Goal: Register for event/course

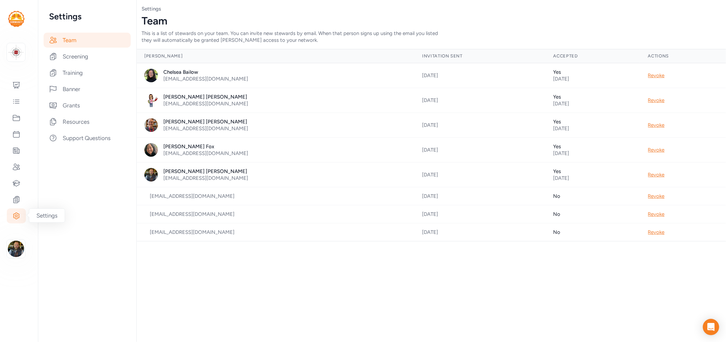
click at [16, 219] on icon at bounding box center [16, 216] width 6 height 6
click at [68, 56] on div "Screening" at bounding box center [87, 56] width 87 height 15
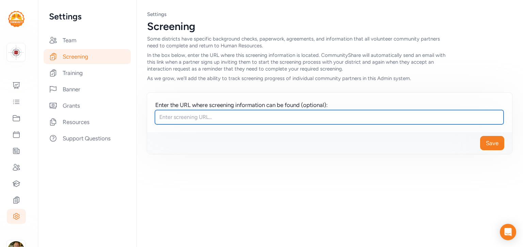
click at [216, 116] on input "text" at bounding box center [329, 117] width 349 height 14
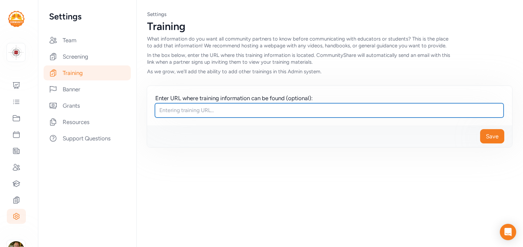
click at [224, 108] on input "text" at bounding box center [329, 110] width 349 height 14
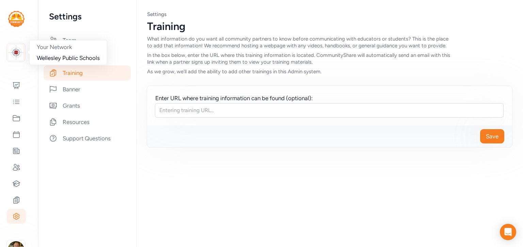
click at [15, 54] on img at bounding box center [16, 52] width 15 height 15
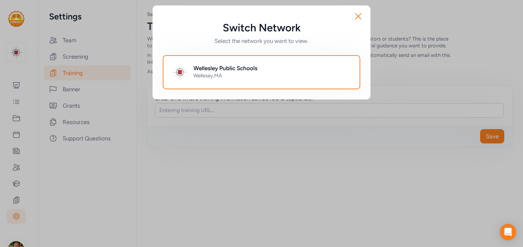
click at [16, 246] on div "Switch Network Select the network you want to view. Close Wellesley Public Scho…" at bounding box center [261, 123] width 523 height 247
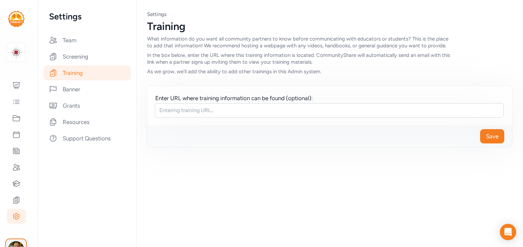
click at [15, 245] on img "button" at bounding box center [16, 249] width 16 height 16
click at [56, 183] on link "Switch to platform" at bounding box center [56, 181] width 59 height 14
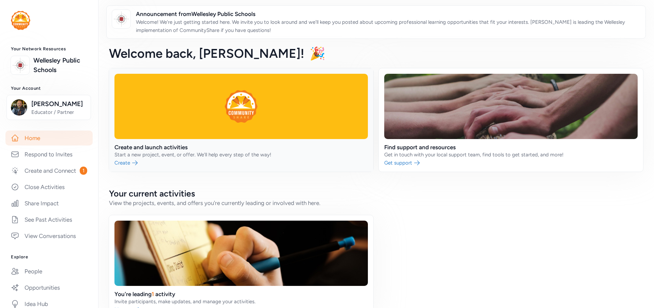
click at [153, 152] on link at bounding box center [241, 119] width 264 height 103
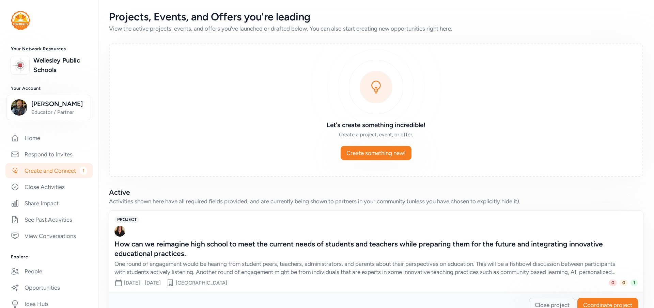
scroll to position [20, 0]
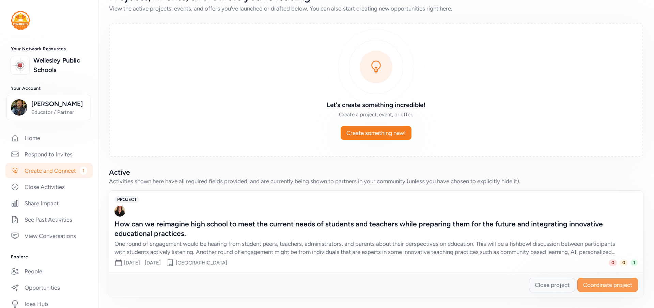
click at [611, 286] on span "Coordinate project" at bounding box center [607, 285] width 49 height 8
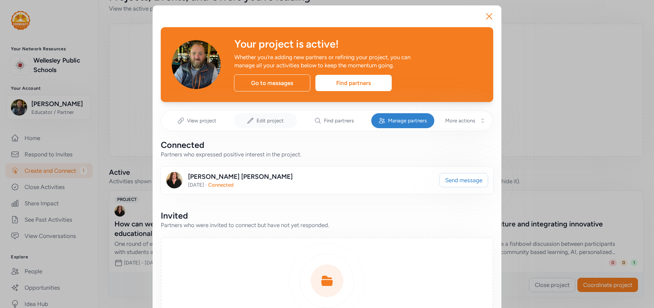
click at [273, 122] on span "Edit project" at bounding box center [269, 120] width 27 height 7
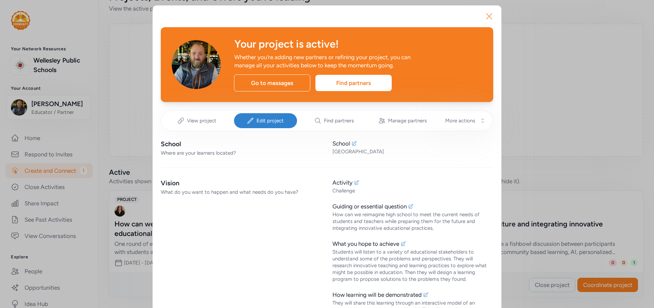
click at [488, 18] on icon "button" at bounding box center [488, 16] width 11 height 11
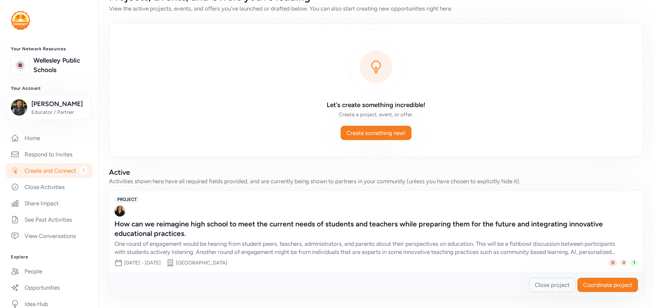
click at [492, 133] on div "Create something new!" at bounding box center [376, 133] width 500 height 14
click at [594, 286] on span "Coordinate project" at bounding box center [607, 285] width 49 height 8
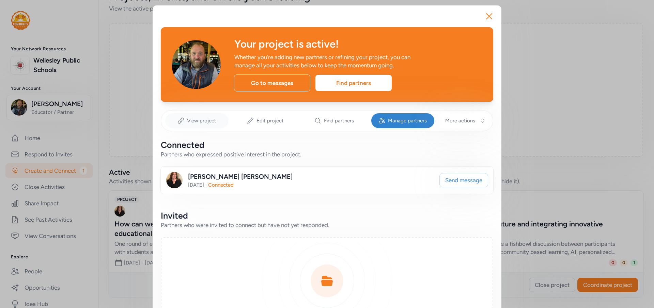
click at [204, 124] on span "View project" at bounding box center [201, 120] width 29 height 7
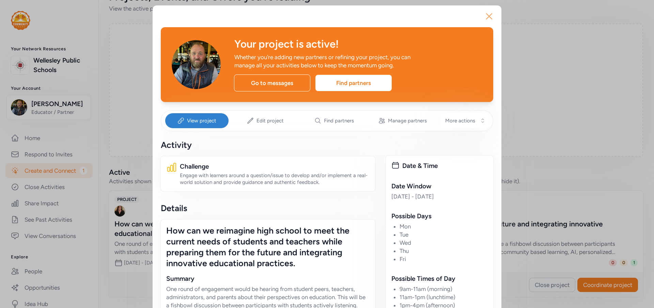
click at [489, 13] on icon "button" at bounding box center [488, 16] width 11 height 11
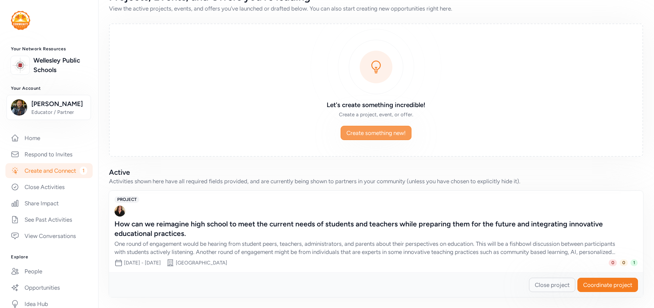
click at [363, 136] on span "Create something new!" at bounding box center [375, 133] width 59 height 8
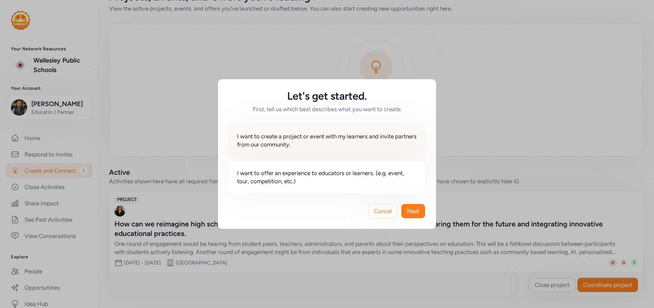
click at [326, 139] on span "I want to create a project or event with my learners and invite partners from o…" at bounding box center [327, 140] width 180 height 16
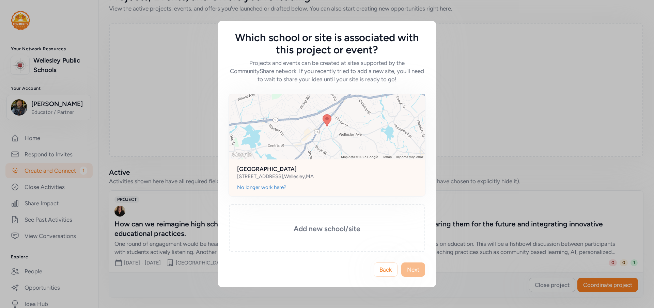
click at [285, 182] on div "Wellesley High School 50 Rice Street , Wellesley , MA" at bounding box center [327, 172] width 196 height 25
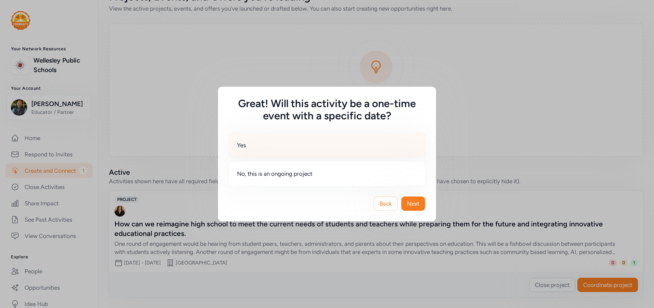
click at [318, 147] on div "Yes" at bounding box center [326, 145] width 197 height 25
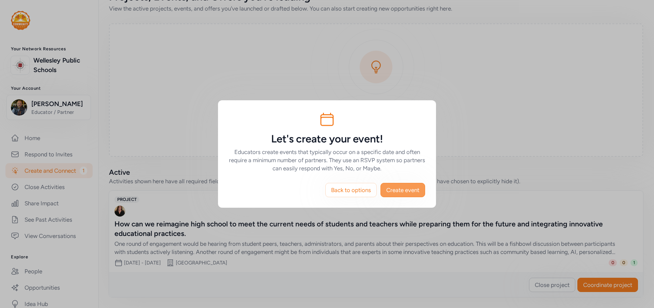
click at [406, 191] on span "Create event" at bounding box center [402, 190] width 33 height 8
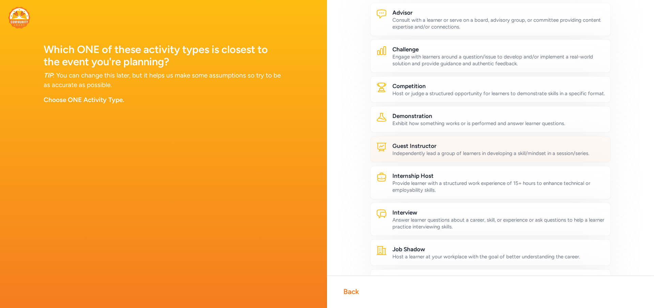
scroll to position [35, 0]
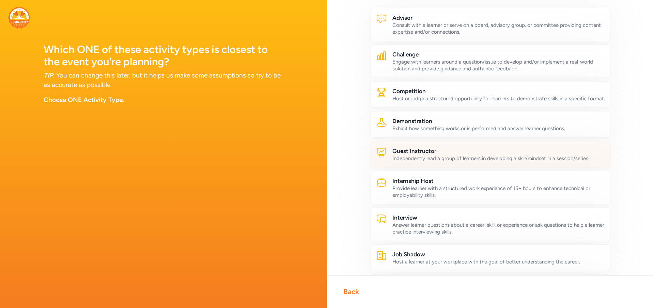
click at [417, 159] on div "Independently lead a group of learners in developing a skill/mindset in a sessi…" at bounding box center [498, 158] width 212 height 7
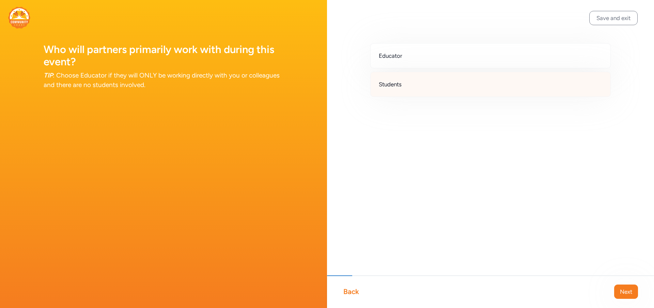
click at [390, 89] on div "Students" at bounding box center [490, 84] width 240 height 25
click at [350, 294] on div "Back" at bounding box center [351, 292] width 16 height 10
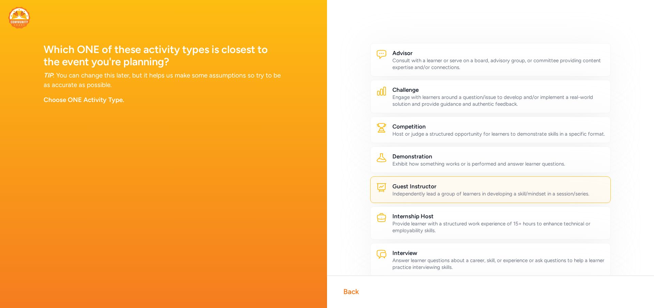
click at [350, 294] on div "Back" at bounding box center [351, 292] width 16 height 10
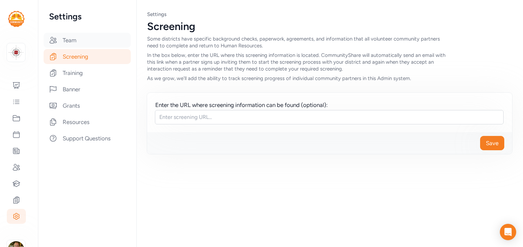
click at [63, 44] on div "Team" at bounding box center [87, 40] width 87 height 15
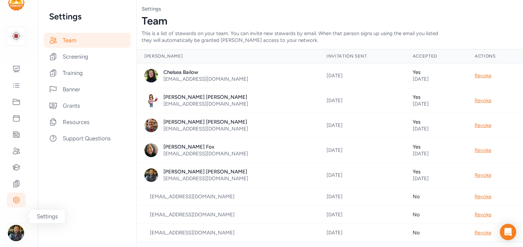
scroll to position [22, 0]
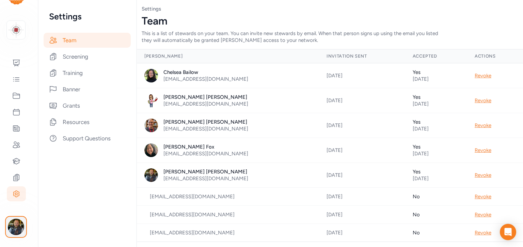
click at [14, 226] on img "button" at bounding box center [16, 227] width 16 height 16
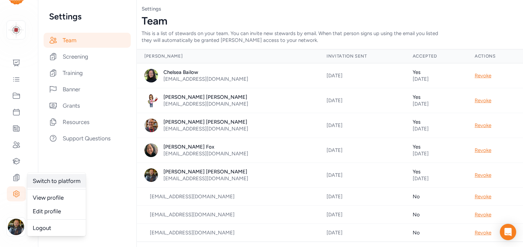
click at [53, 178] on link "Switch to platform" at bounding box center [56, 181] width 59 height 14
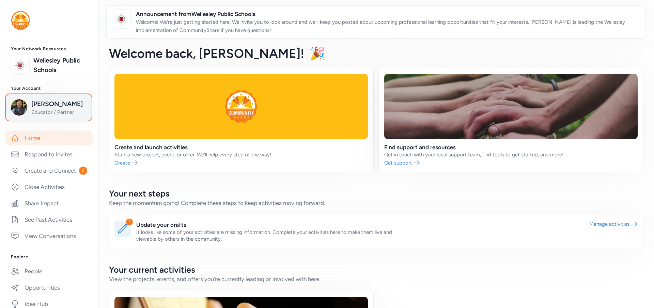
click at [18, 111] on img "button" at bounding box center [19, 107] width 16 height 16
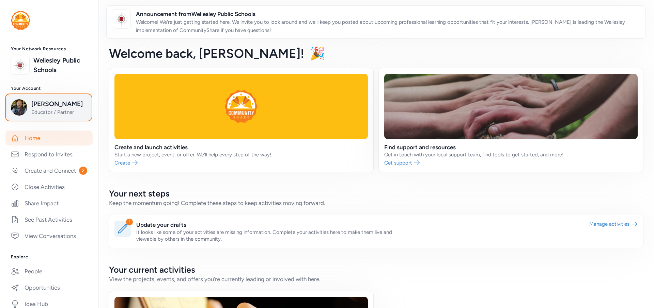
click at [39, 103] on span "Thom Henes" at bounding box center [58, 104] width 55 height 10
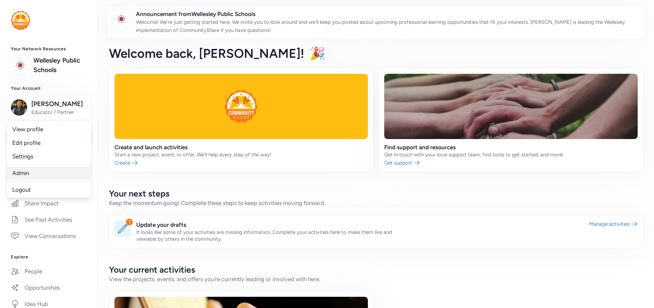
click at [32, 176] on link "Admin" at bounding box center [49, 173] width 84 height 14
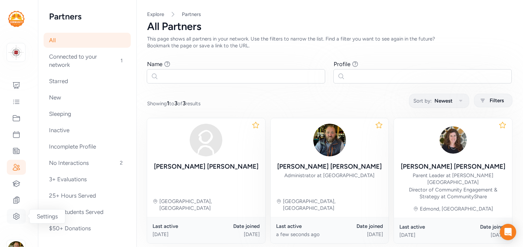
click at [16, 215] on icon at bounding box center [16, 216] width 2 height 2
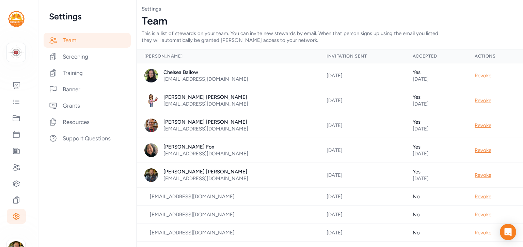
click at [209, 215] on div "[EMAIL_ADDRESS][DOMAIN_NAME]" at bounding box center [227, 214] width 166 height 7
